Goal: Find specific page/section: Find specific page/section

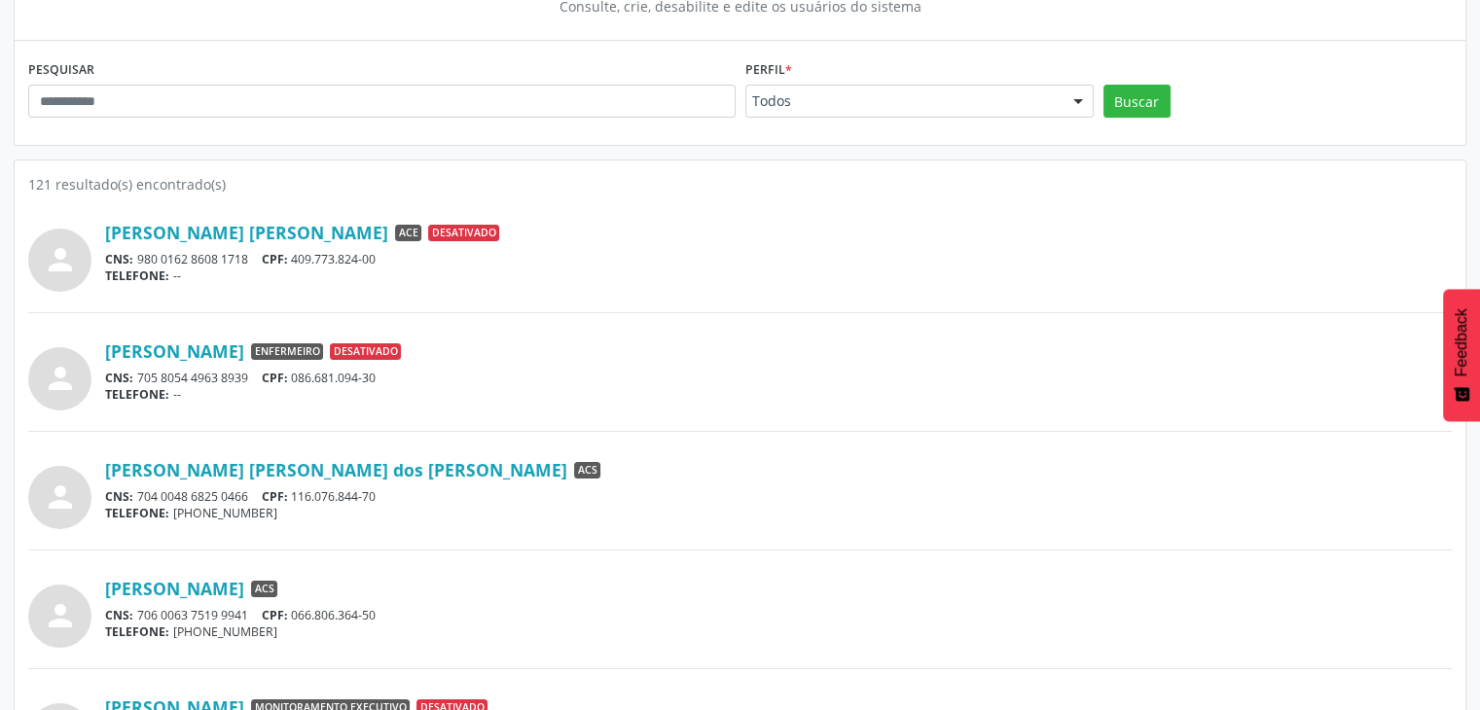
scroll to position [207, 0]
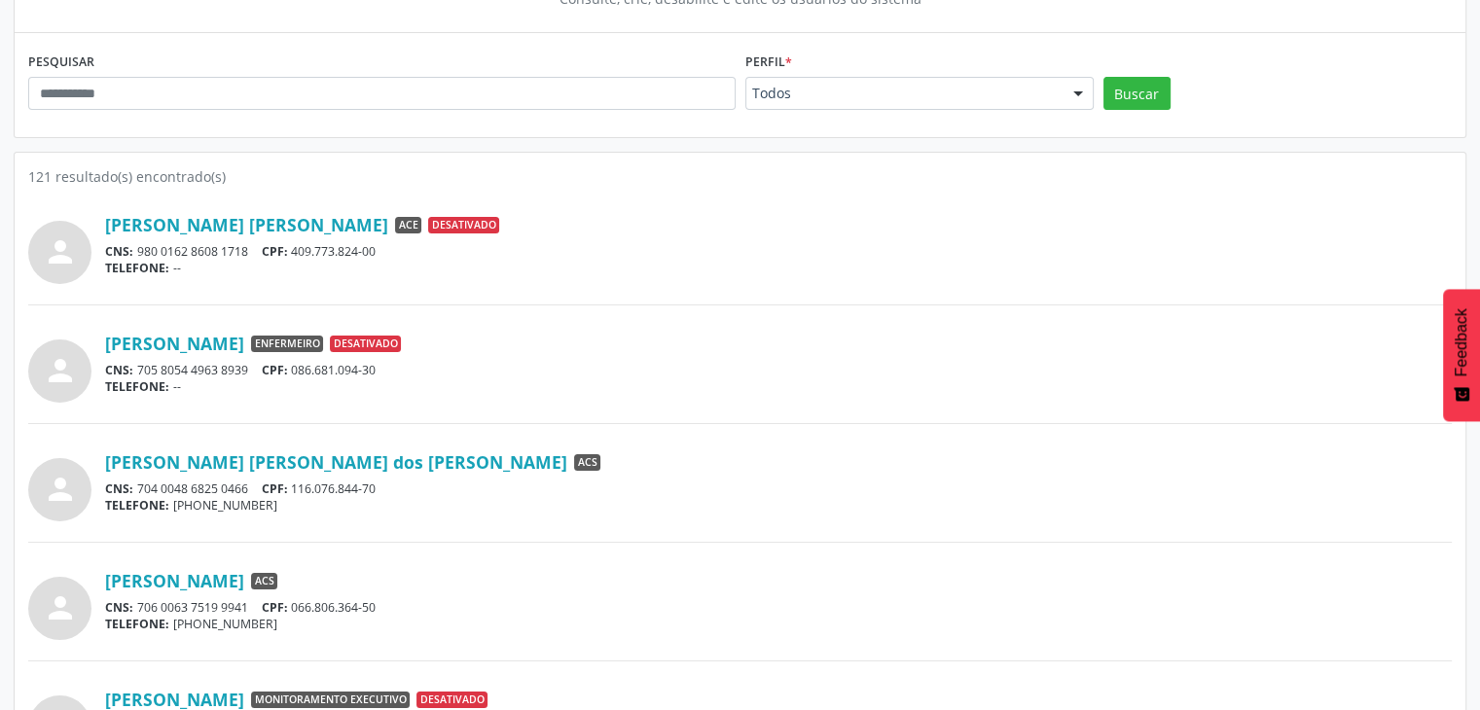
click at [1032, 112] on div "Perfil * Todos Todos ACE ACS Coordenador Coordenador da Atenção Básica Coordena…" at bounding box center [920, 85] width 358 height 76
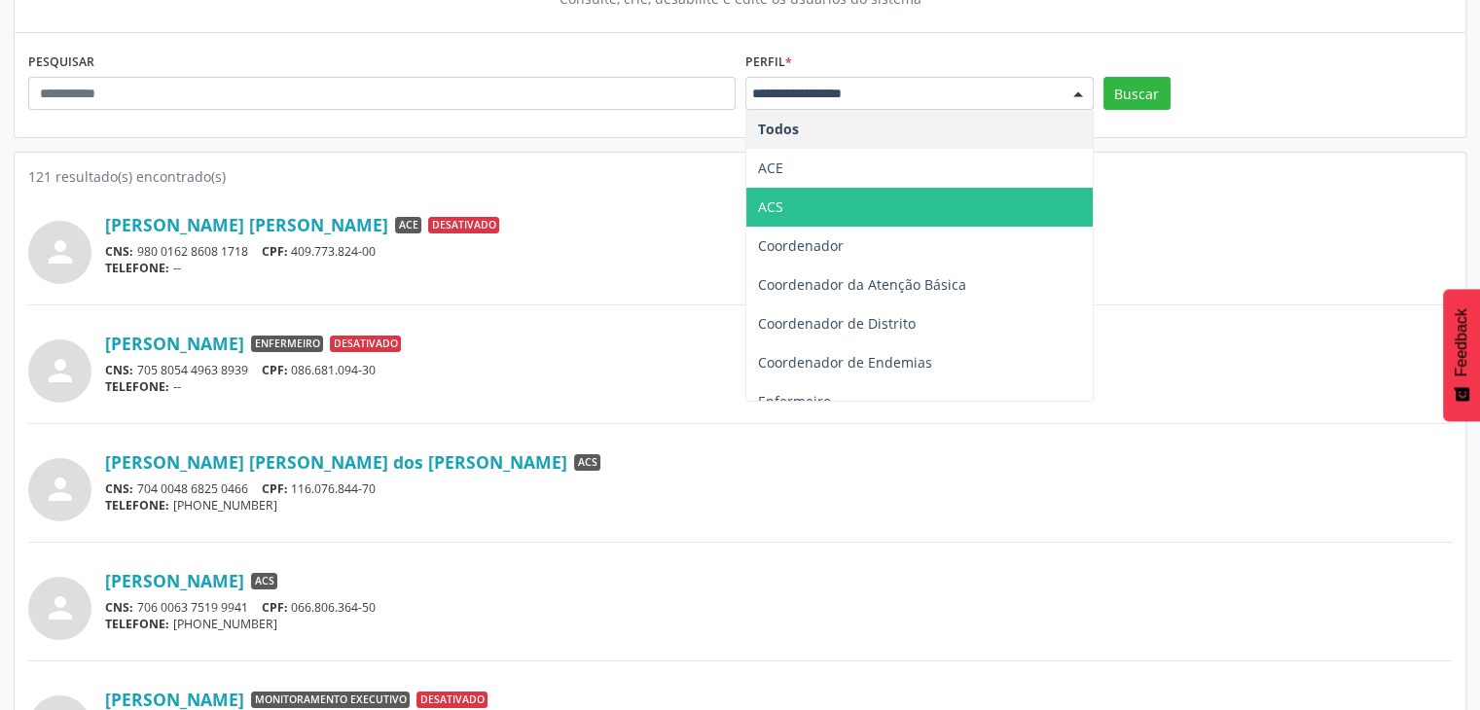
click at [850, 216] on span "ACS" at bounding box center [920, 207] width 346 height 39
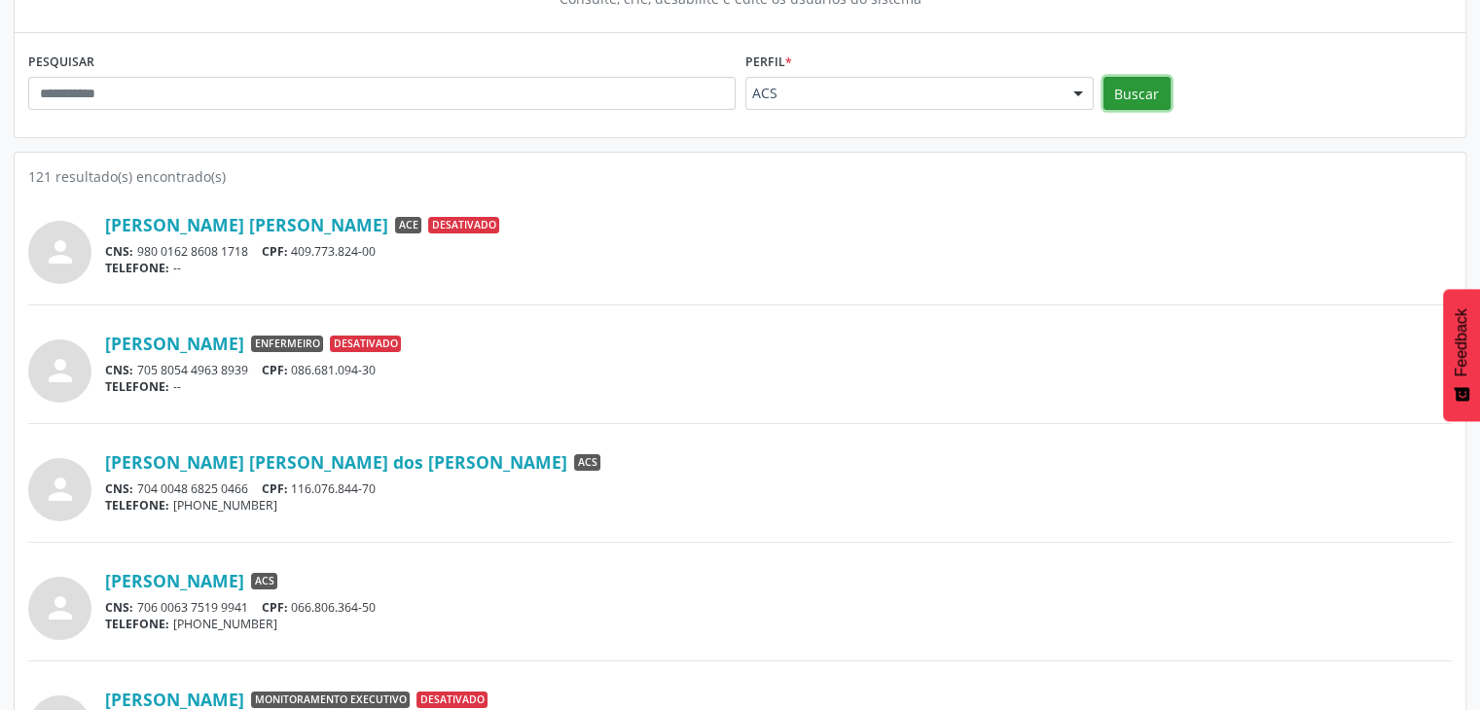
click at [1130, 95] on button "Buscar" at bounding box center [1137, 93] width 67 height 33
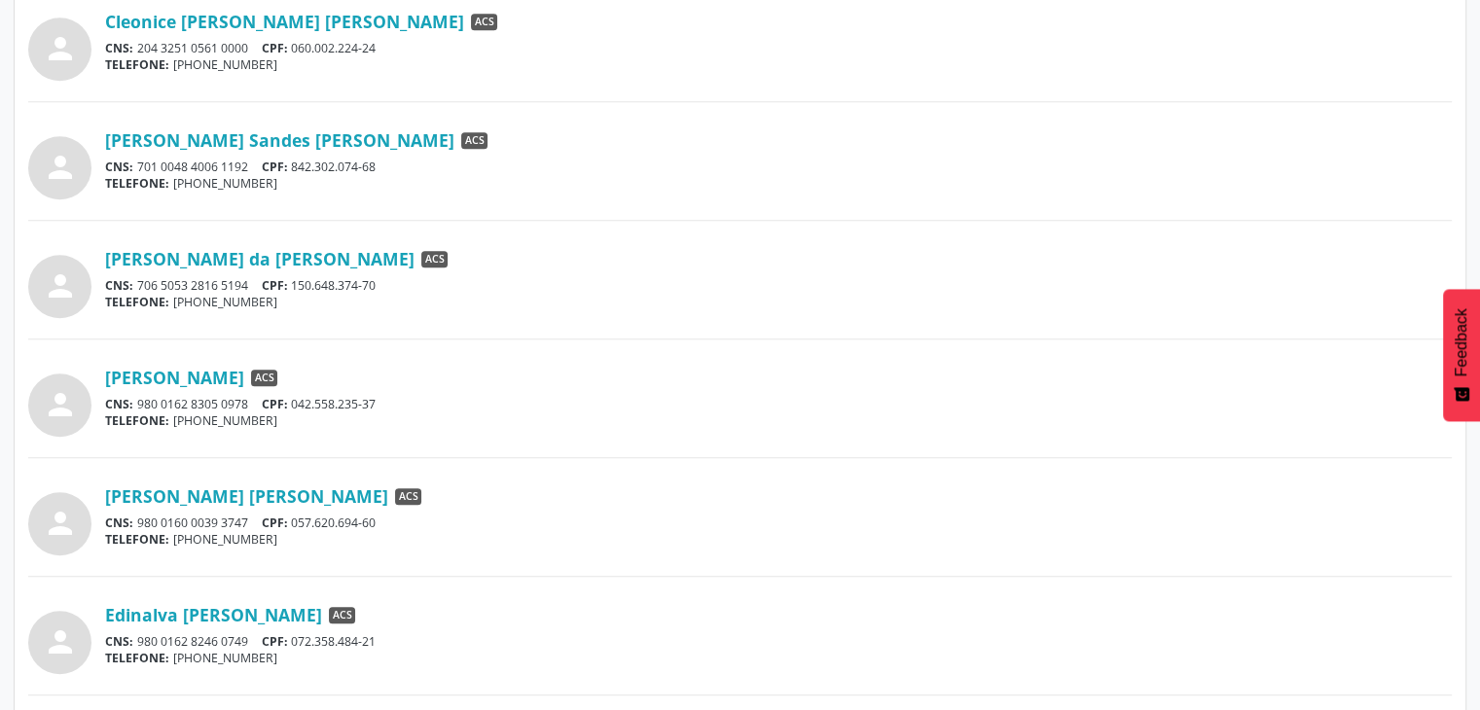
scroll to position [1523, 0]
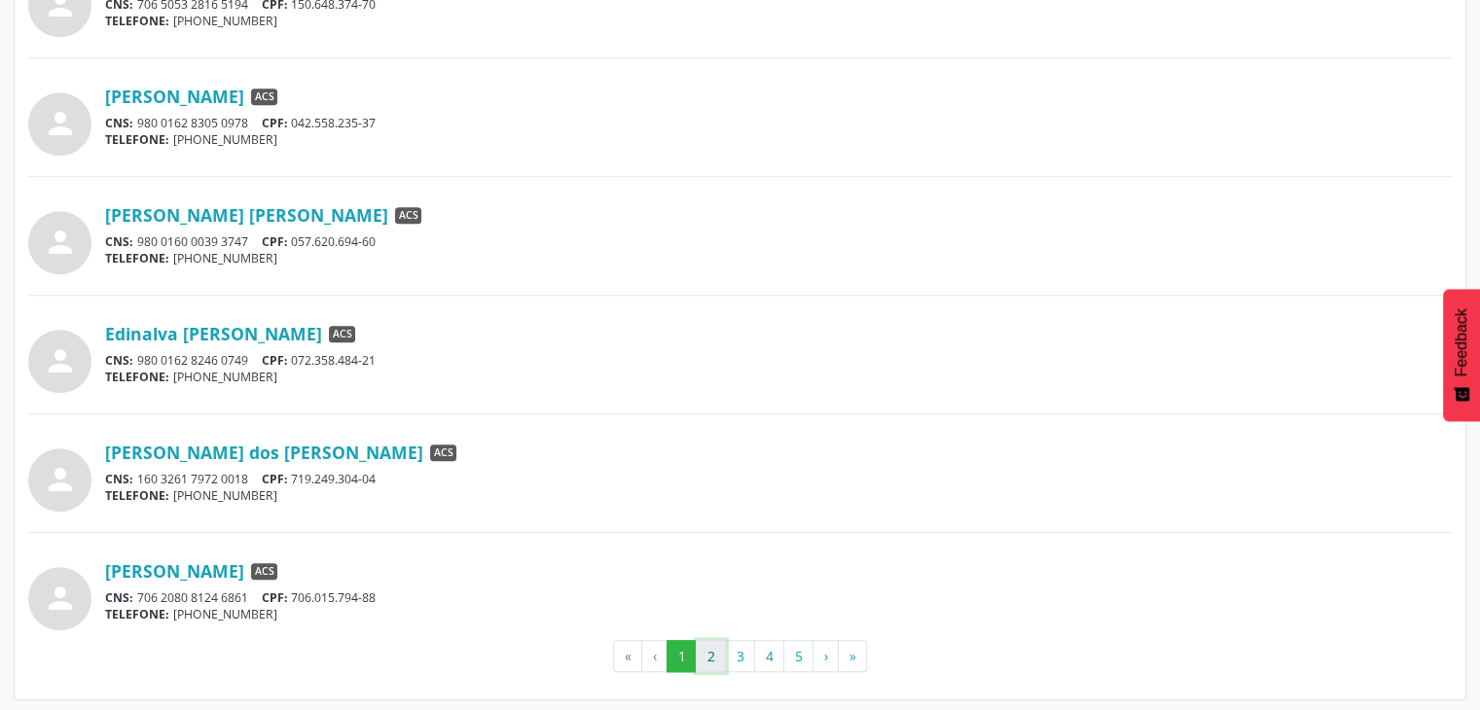
click at [717, 647] on button "2" at bounding box center [711, 656] width 30 height 33
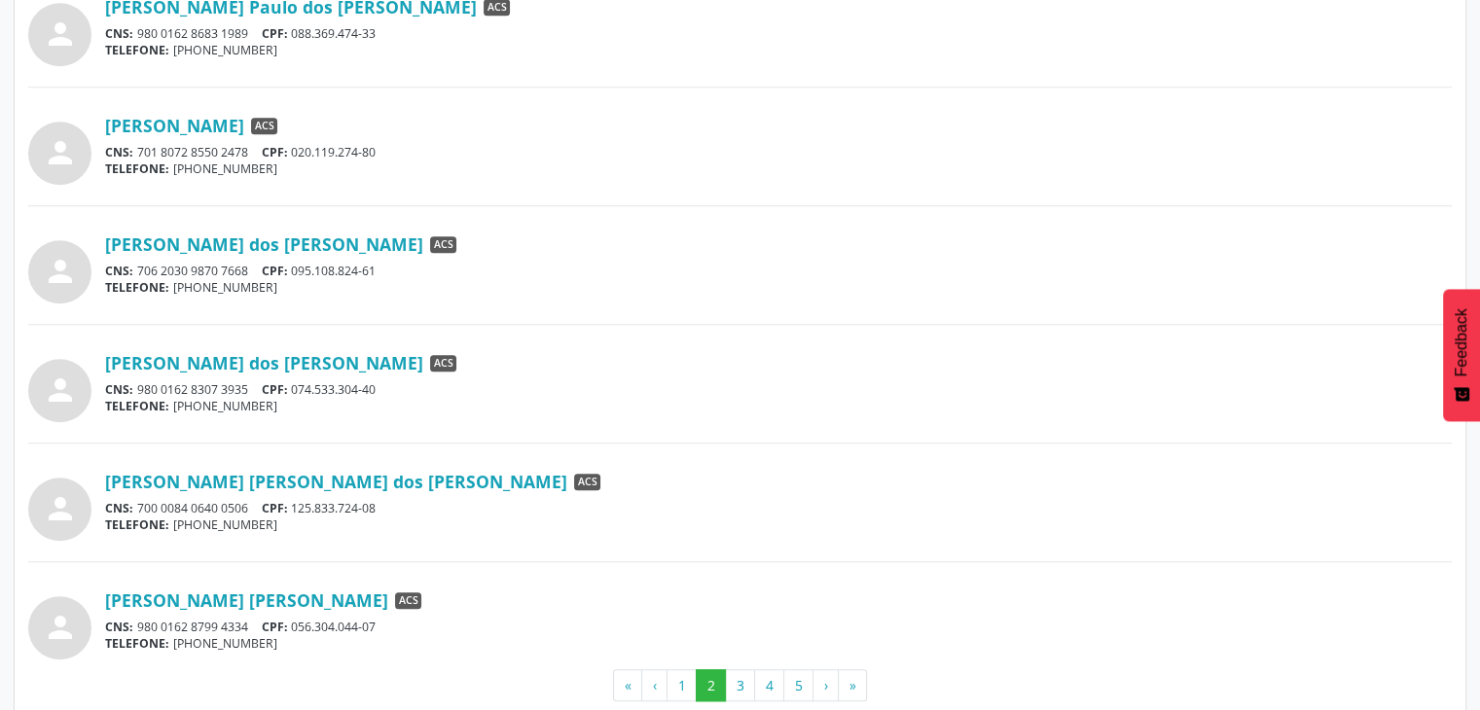
scroll to position [1505, 0]
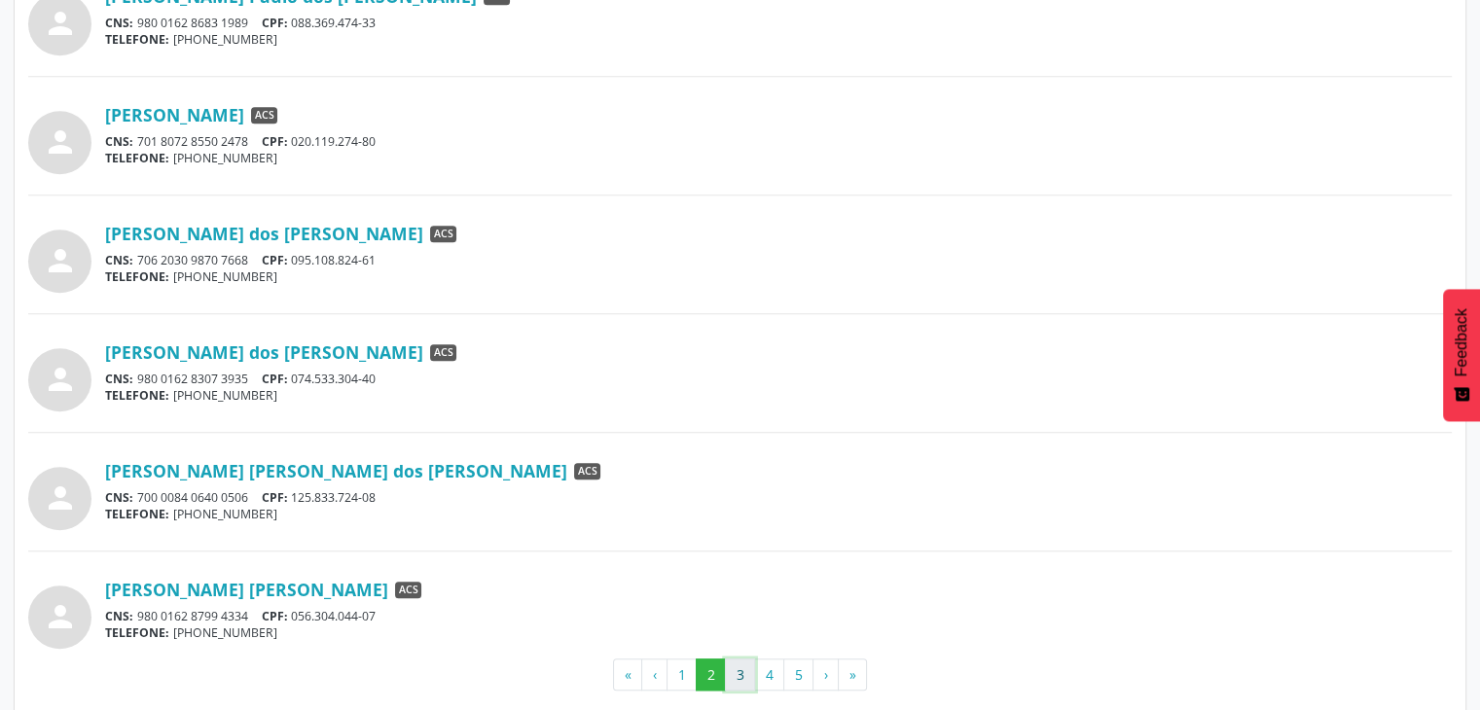
click at [732, 675] on button "3" at bounding box center [740, 675] width 30 height 33
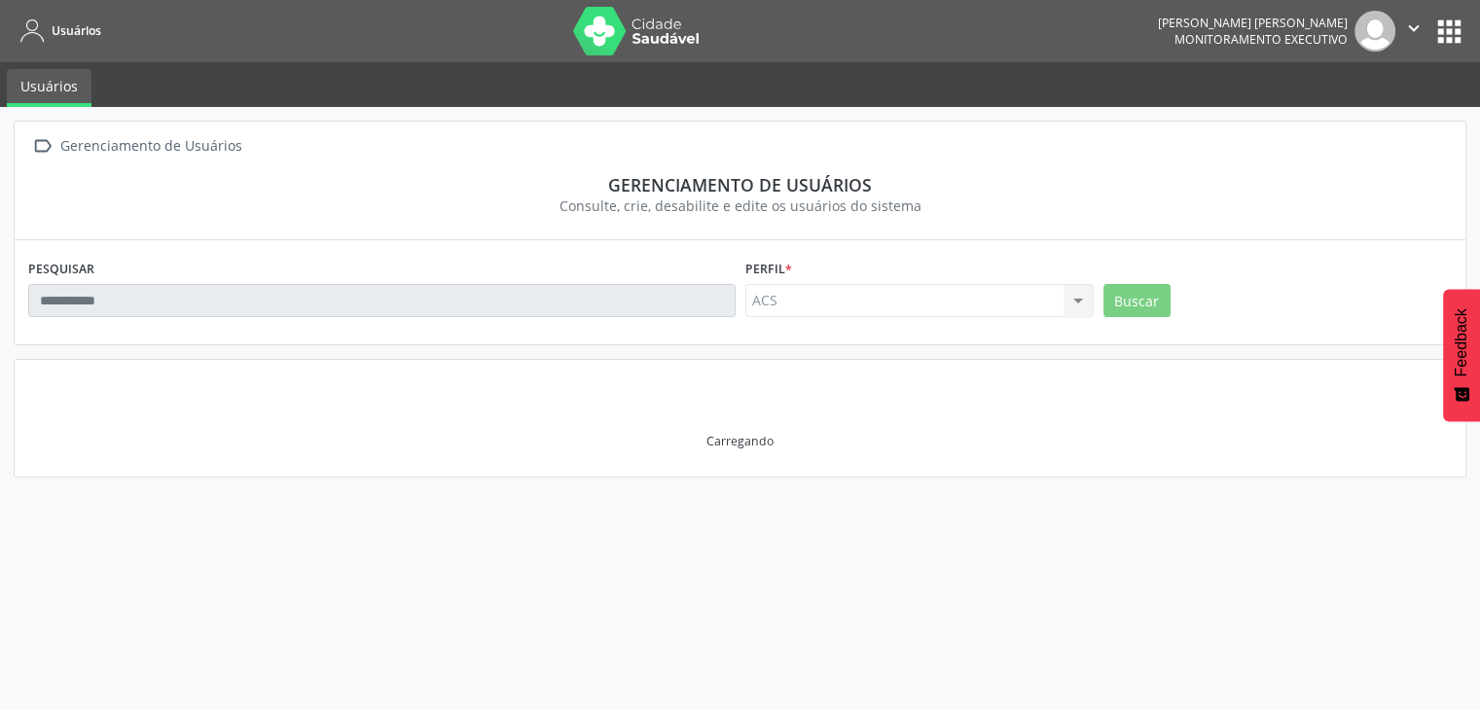
scroll to position [0, 0]
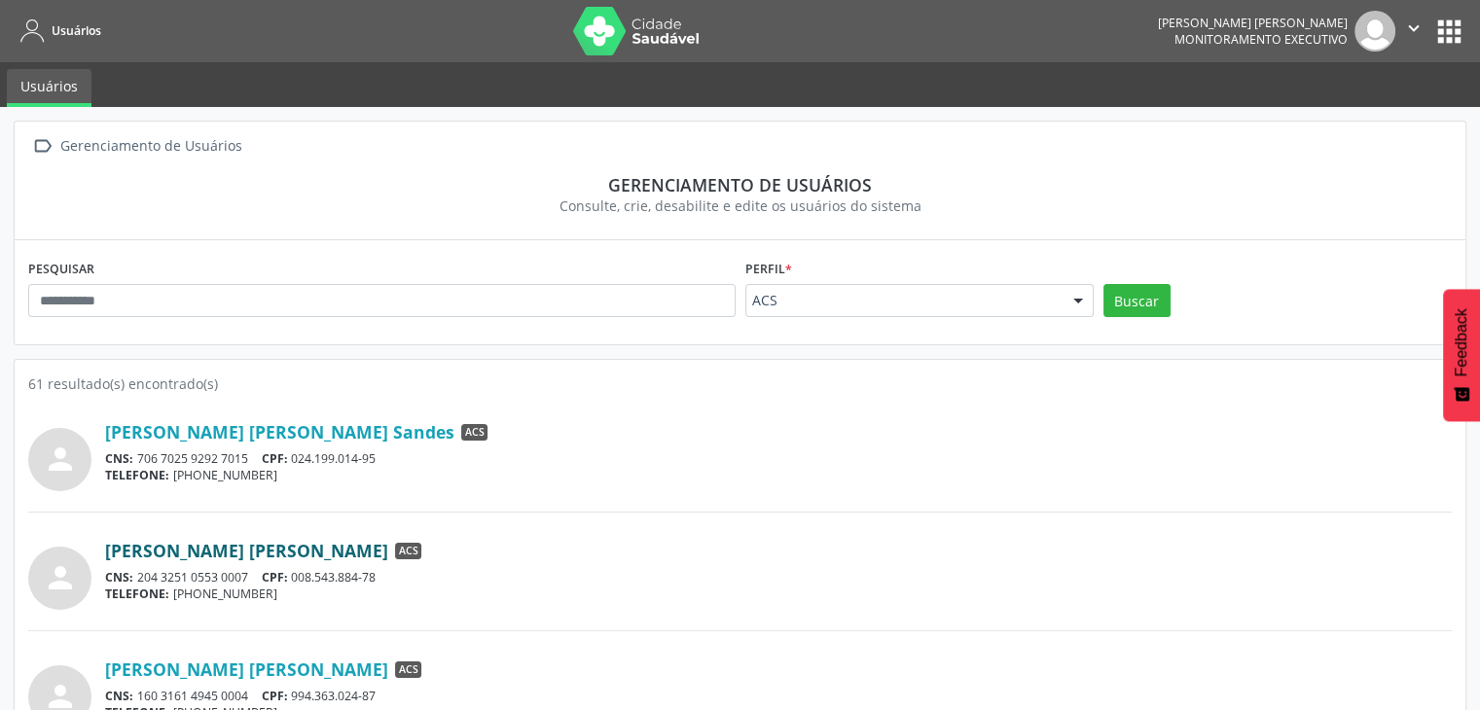
click at [222, 561] on link "[PERSON_NAME] [PERSON_NAME]" at bounding box center [246, 550] width 283 height 21
click at [309, 678] on link "[PERSON_NAME] [PERSON_NAME]" at bounding box center [246, 669] width 283 height 21
click at [588, 542] on div "[PERSON_NAME] [PERSON_NAME] ACS" at bounding box center [778, 550] width 1347 height 21
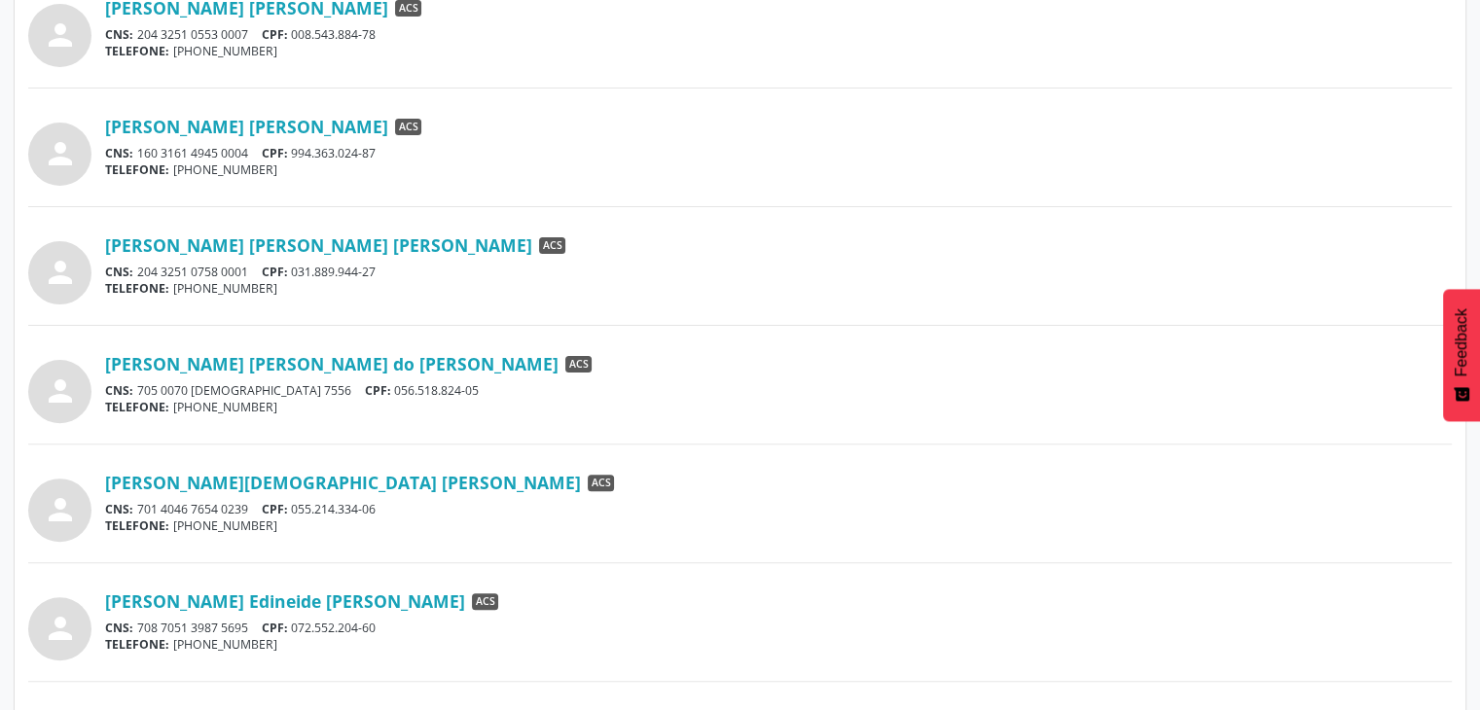
scroll to position [545, 0]
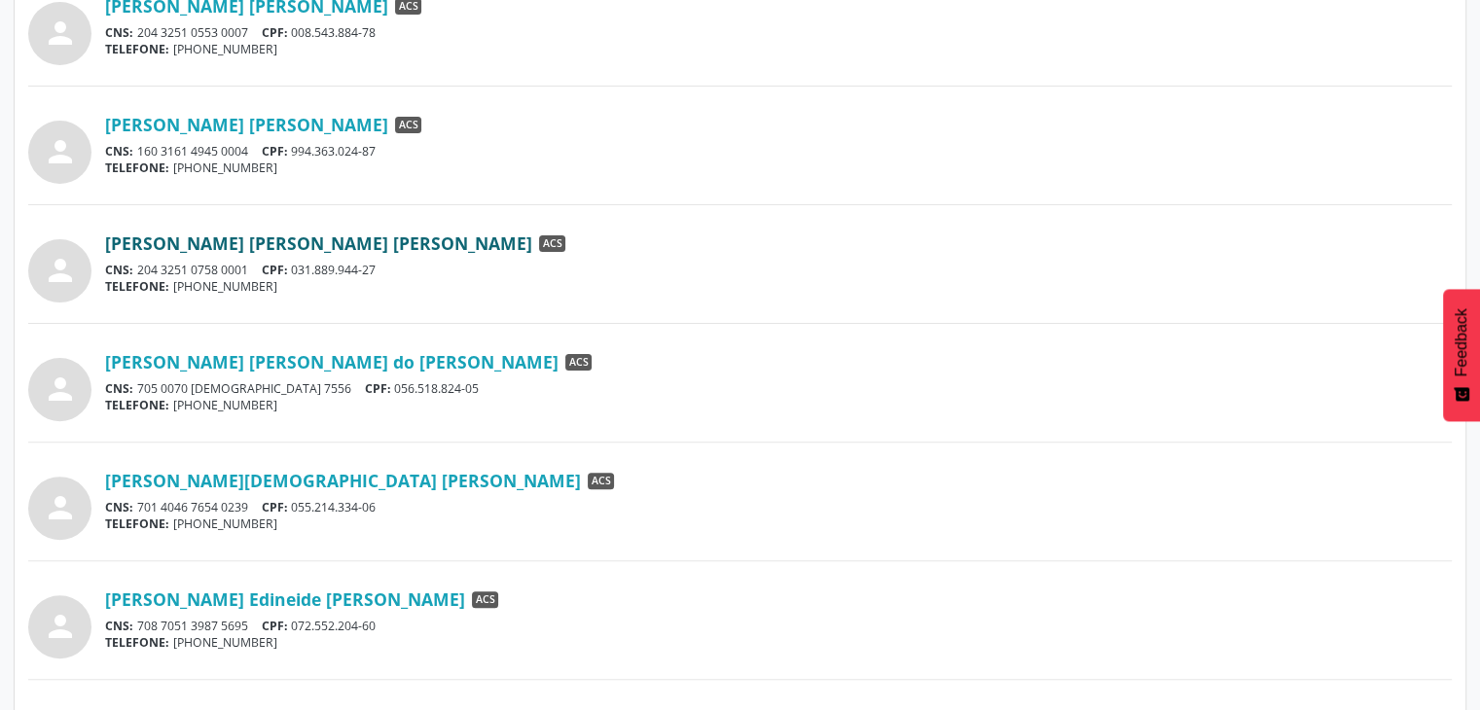
click at [156, 244] on link "[PERSON_NAME] [PERSON_NAME] [PERSON_NAME]" at bounding box center [318, 243] width 427 height 21
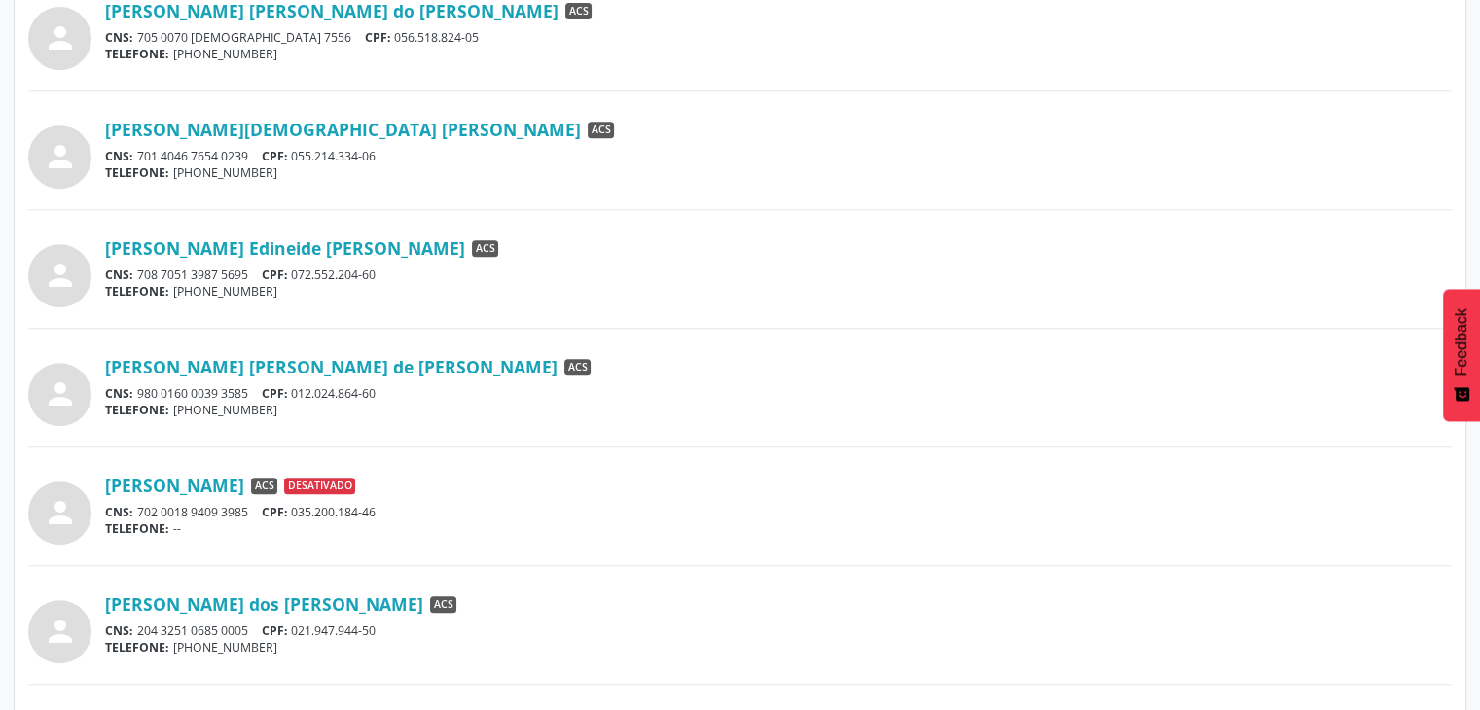
scroll to position [275, 0]
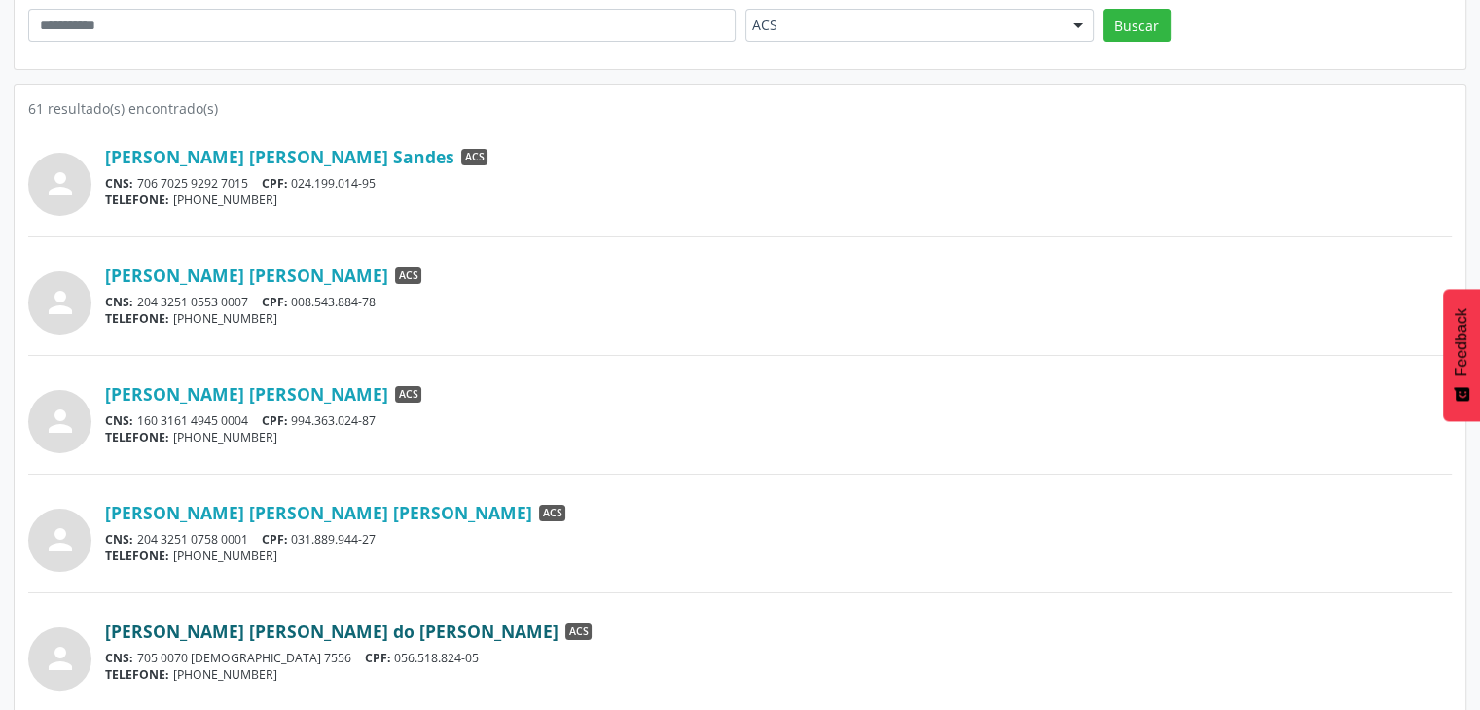
click at [399, 636] on link "[PERSON_NAME] [PERSON_NAME] do [PERSON_NAME]" at bounding box center [332, 631] width 454 height 21
